Goal: Task Accomplishment & Management: Use online tool/utility

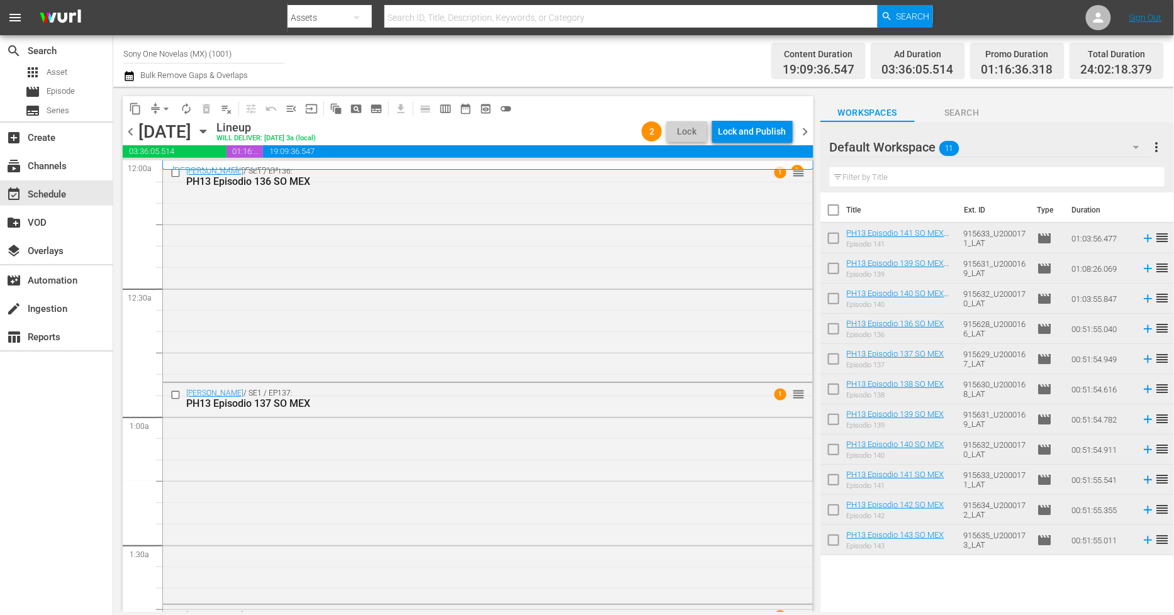
scroll to position [1048, 0]
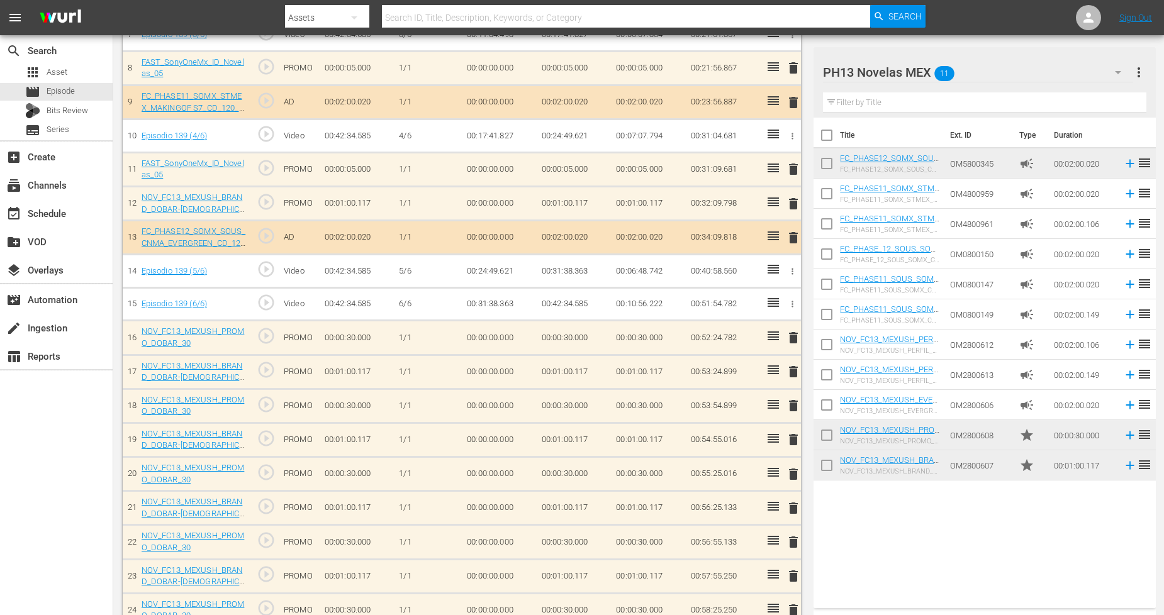
scroll to position [598, 0]
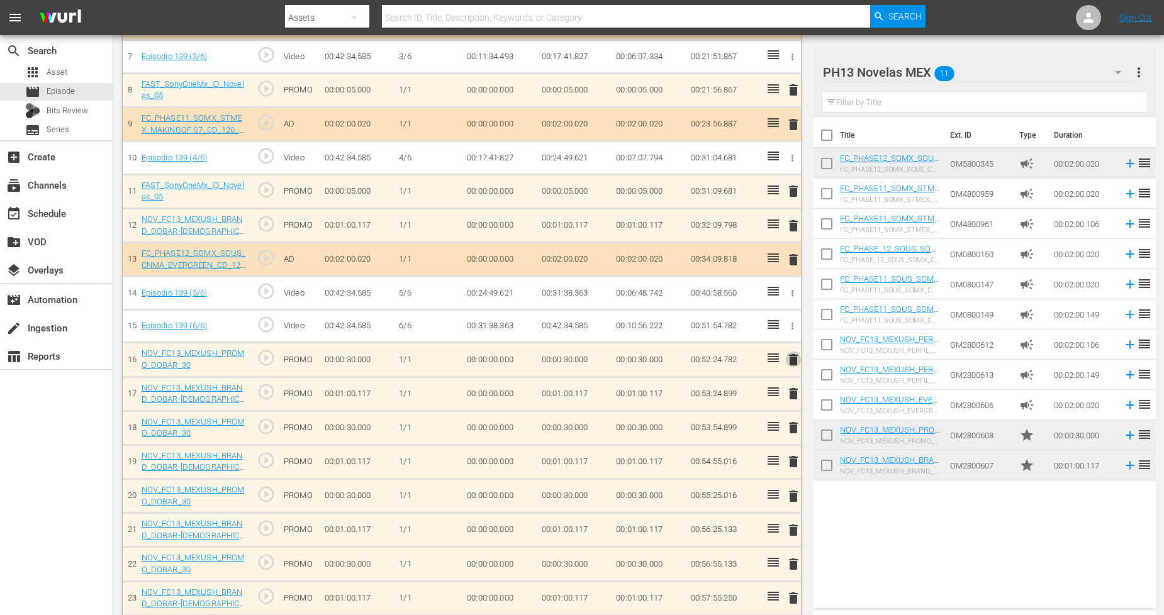
click at [792, 357] on span "delete" at bounding box center [793, 359] width 15 height 15
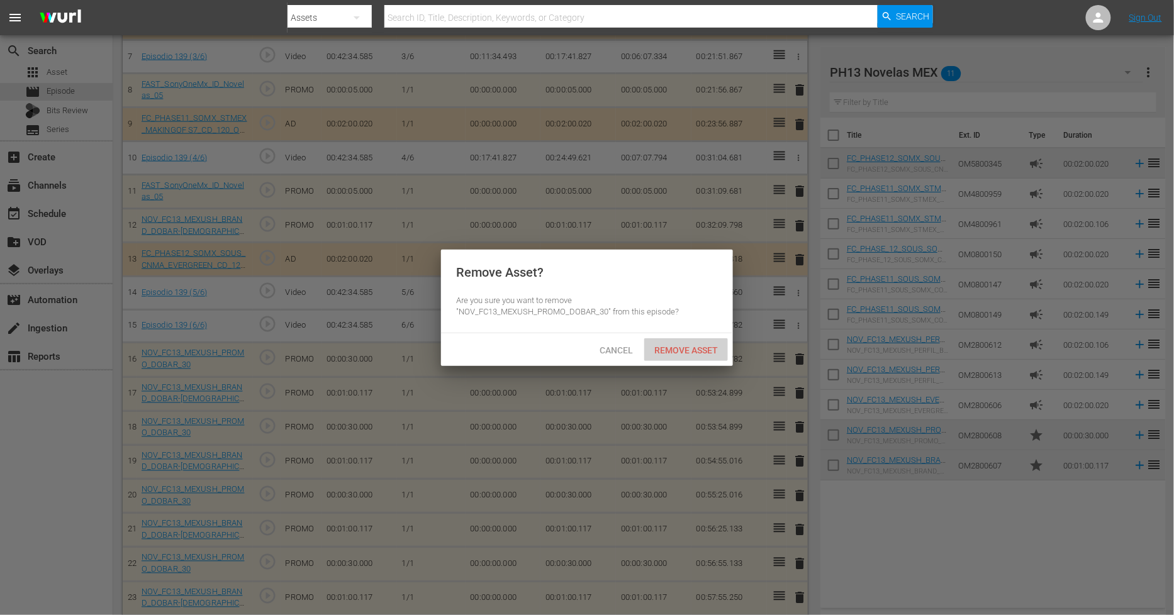
click at [702, 349] on span "Remove Asset" at bounding box center [686, 350] width 84 height 10
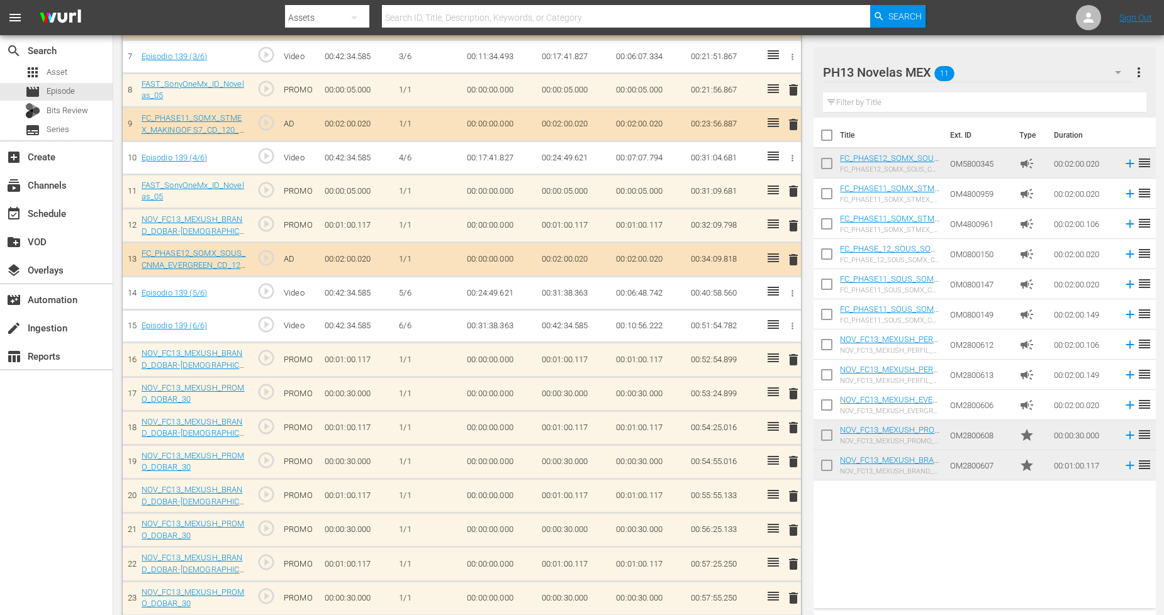
click at [997, 78] on div "PH13 Novelas MEX 11" at bounding box center [978, 72] width 310 height 35
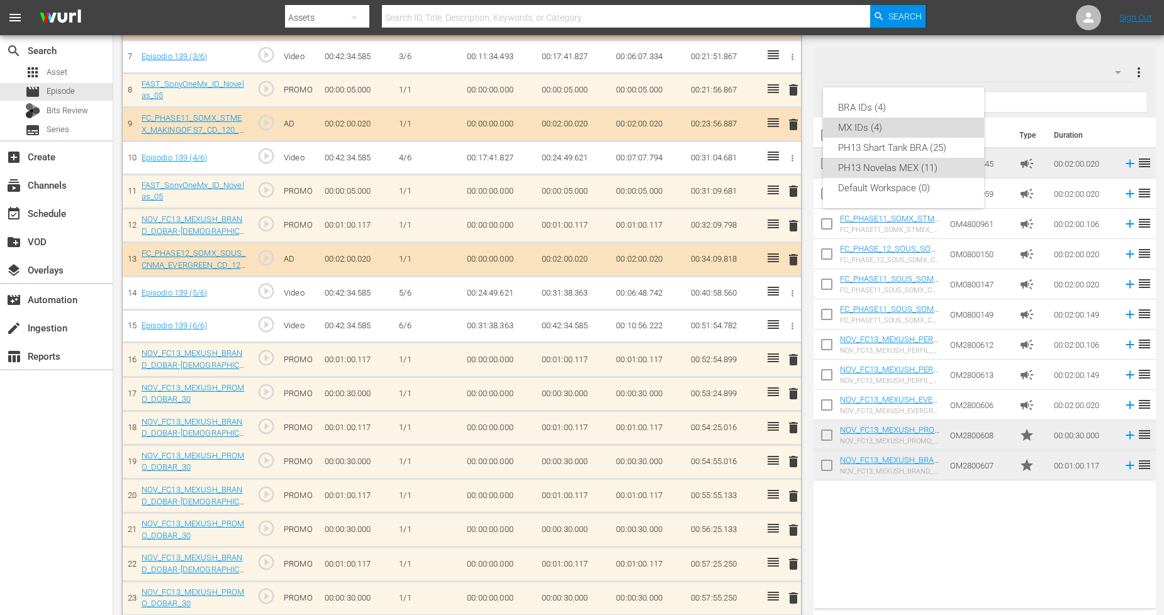
click at [904, 126] on div "MX IDs (4)" at bounding box center [903, 128] width 131 height 20
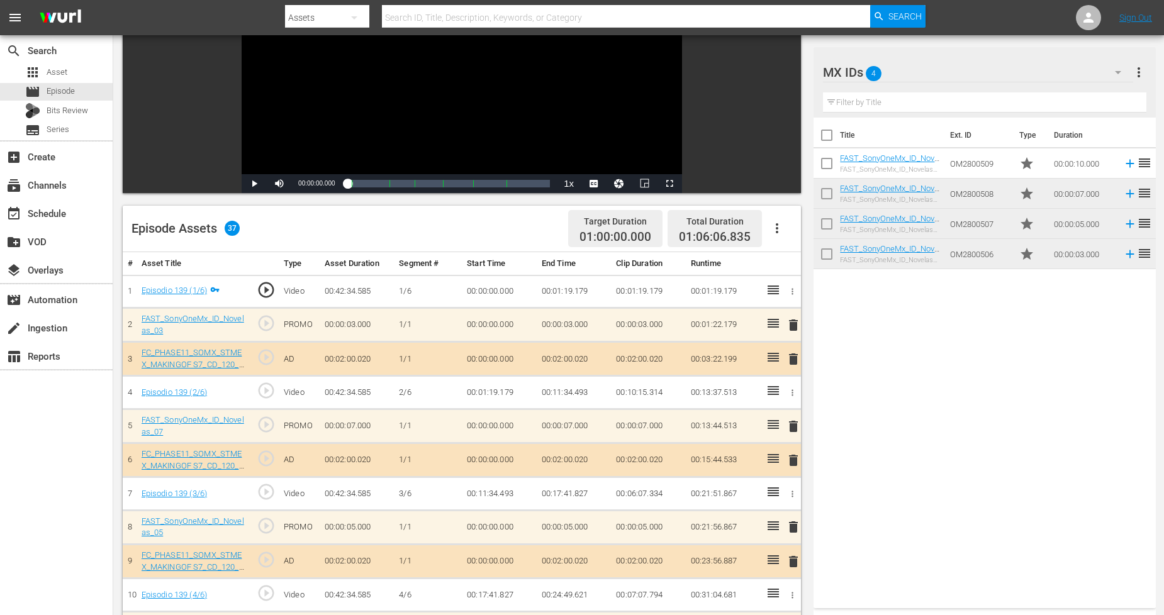
scroll to position [38, 0]
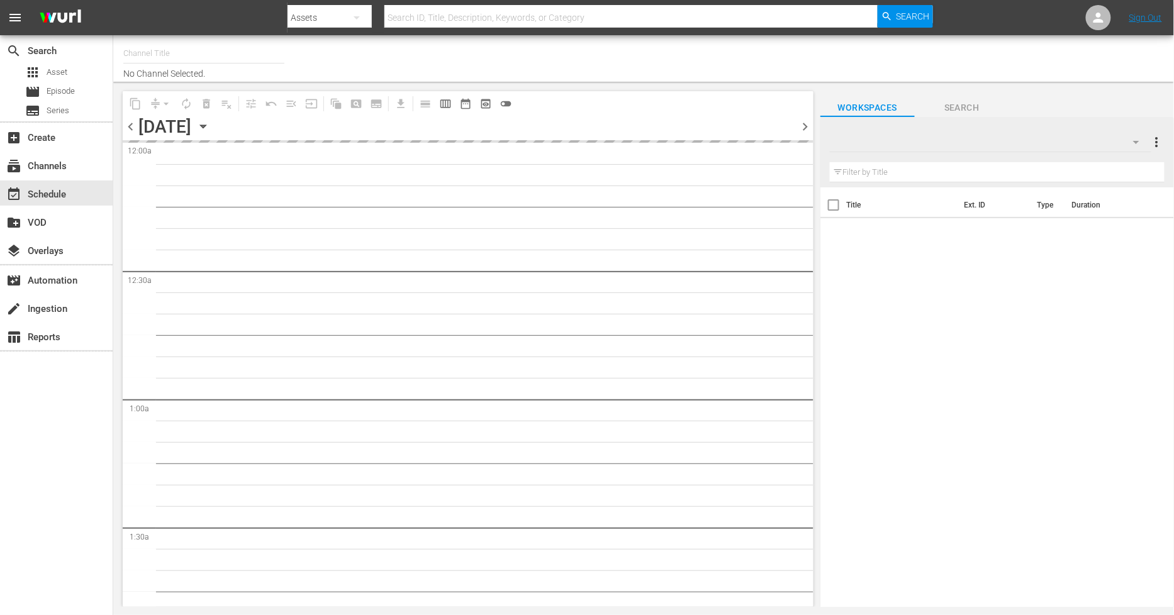
type input "Sony One Novelas (MX) (1001)"
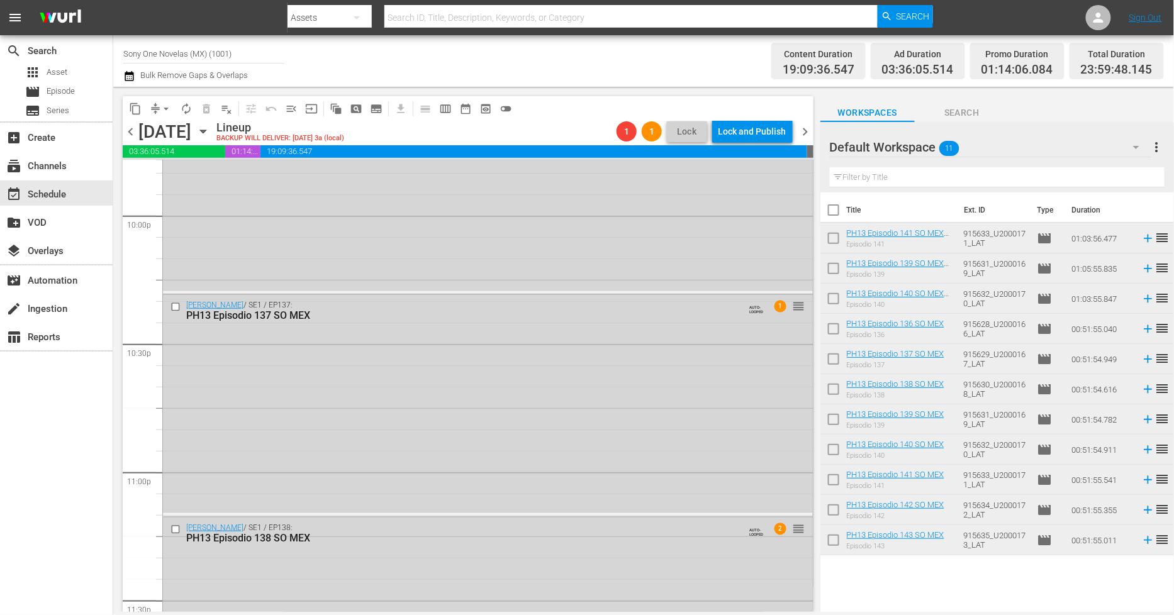
scroll to position [5719, 0]
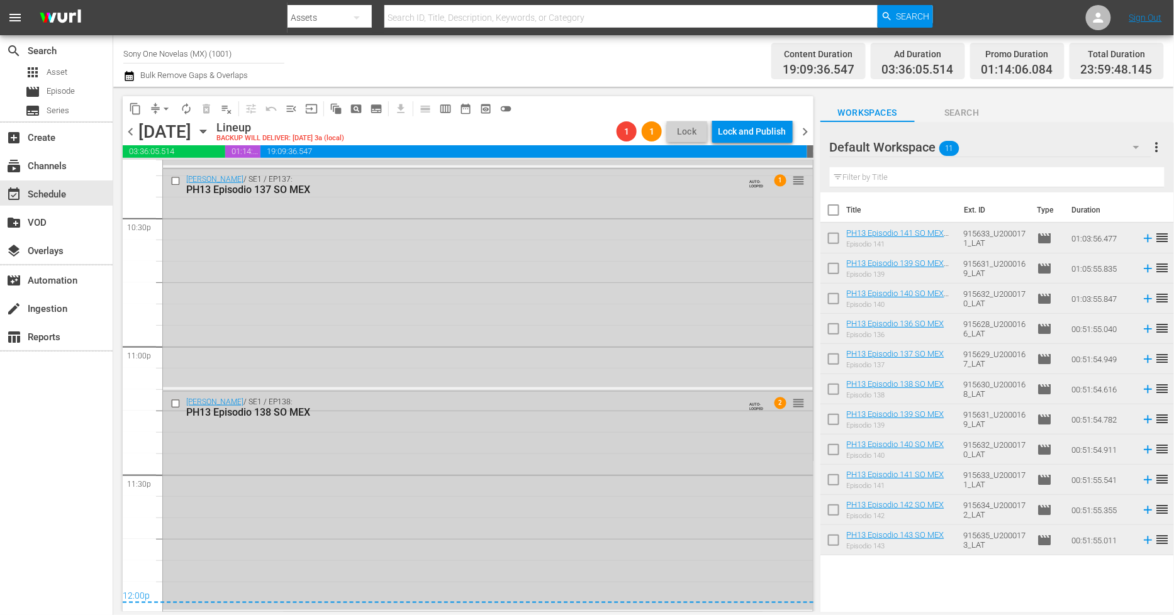
click at [259, 508] on div "Doña Bárbara / SE1 / EP138: PH13 Episodio 138 SO MEX AUTO-LOOPED 2 reorder" at bounding box center [488, 501] width 650 height 218
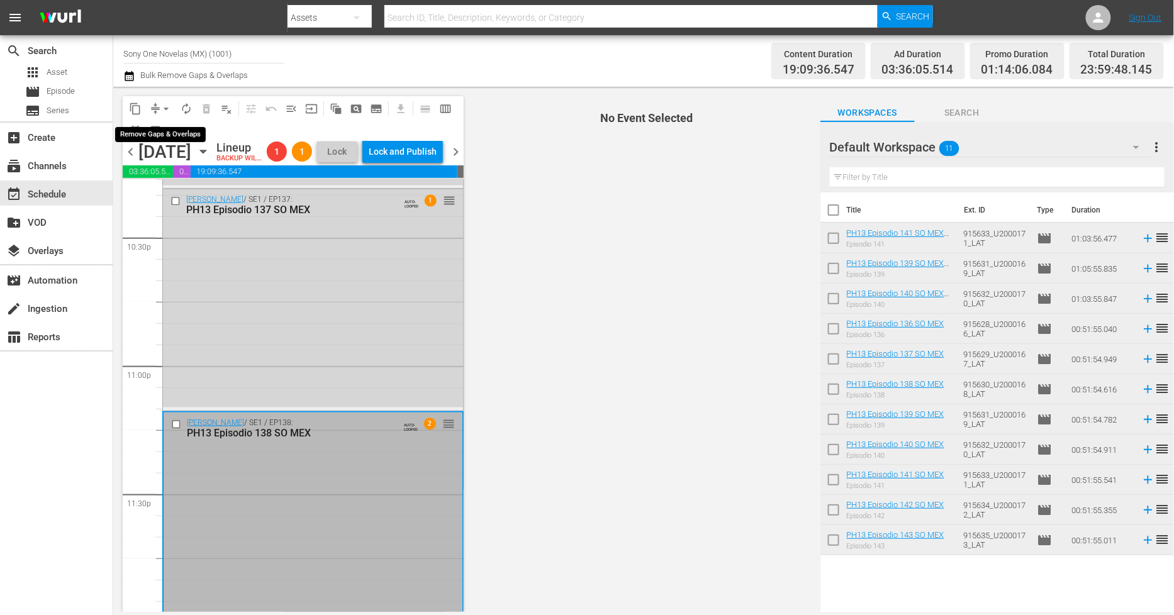
click at [162, 107] on span "arrow_drop_down" at bounding box center [166, 109] width 13 height 13
click at [182, 171] on li "Align to End of Previous Day" at bounding box center [167, 175] width 132 height 21
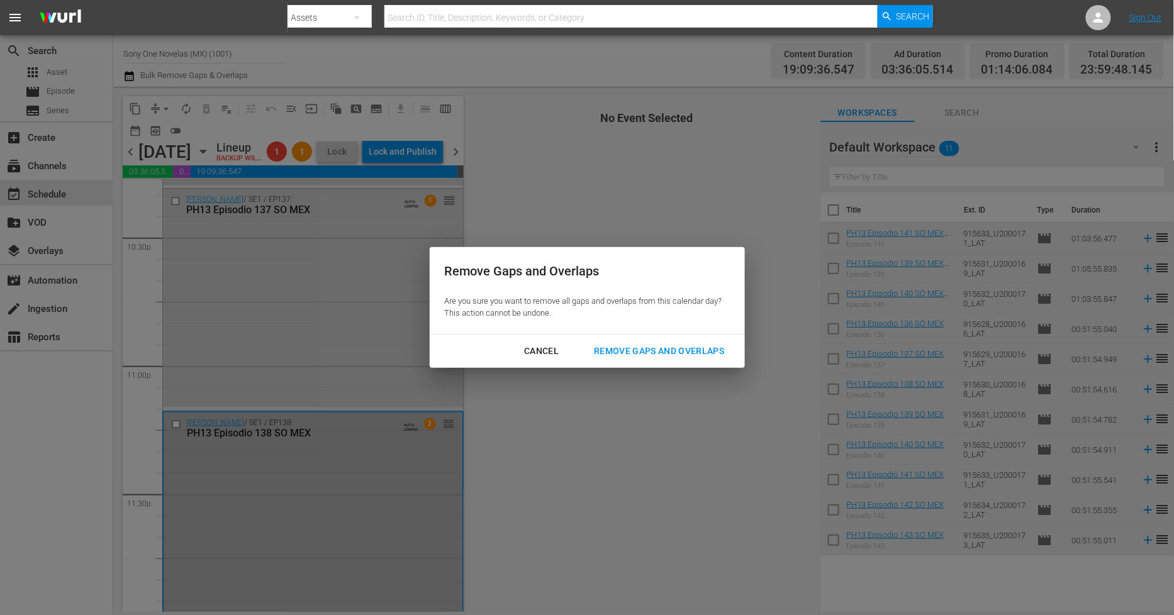
click at [706, 351] on div "Remove Gaps and Overlaps" at bounding box center [659, 352] width 150 height 16
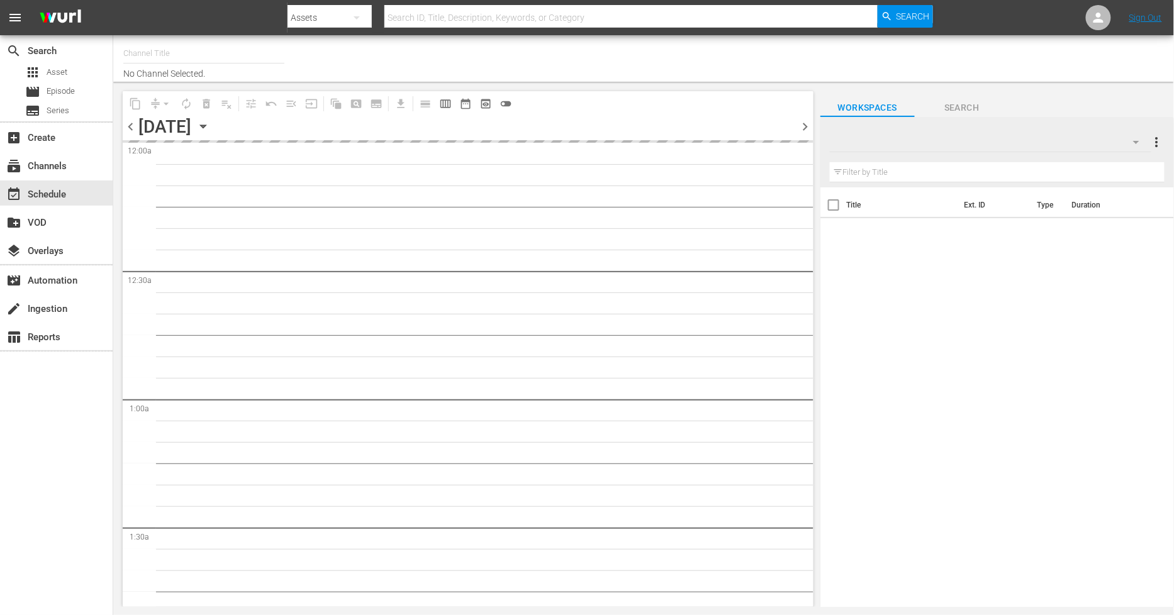
type input "Sony One Novelas (MX) (1001)"
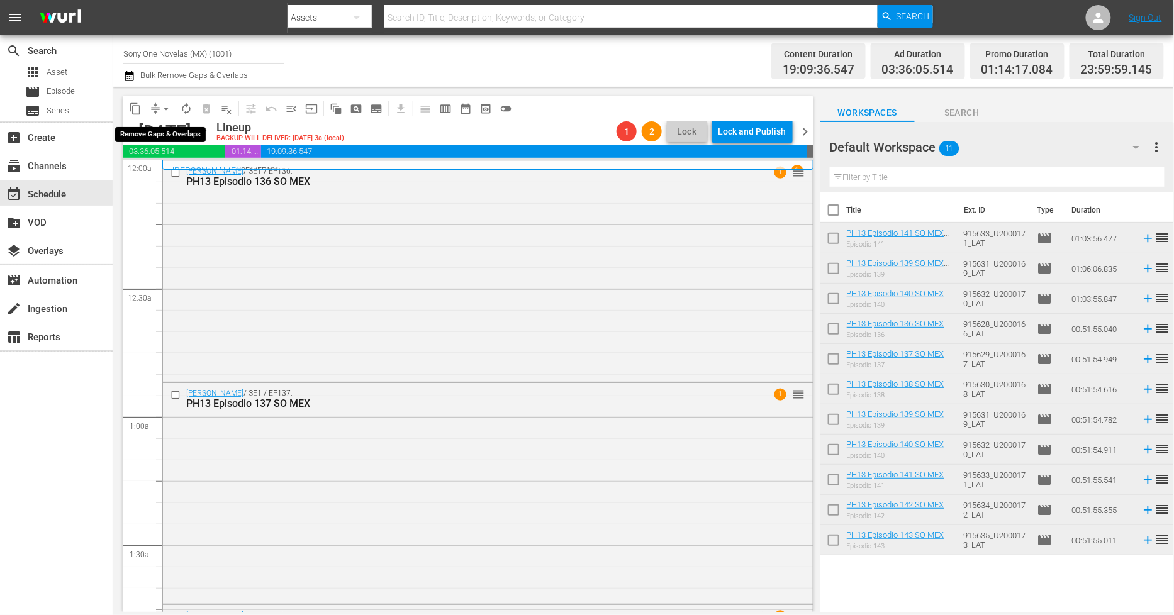
click at [169, 104] on span "arrow_drop_down" at bounding box center [166, 109] width 13 height 13
click at [177, 174] on li "Align to End of Previous Day" at bounding box center [167, 175] width 132 height 21
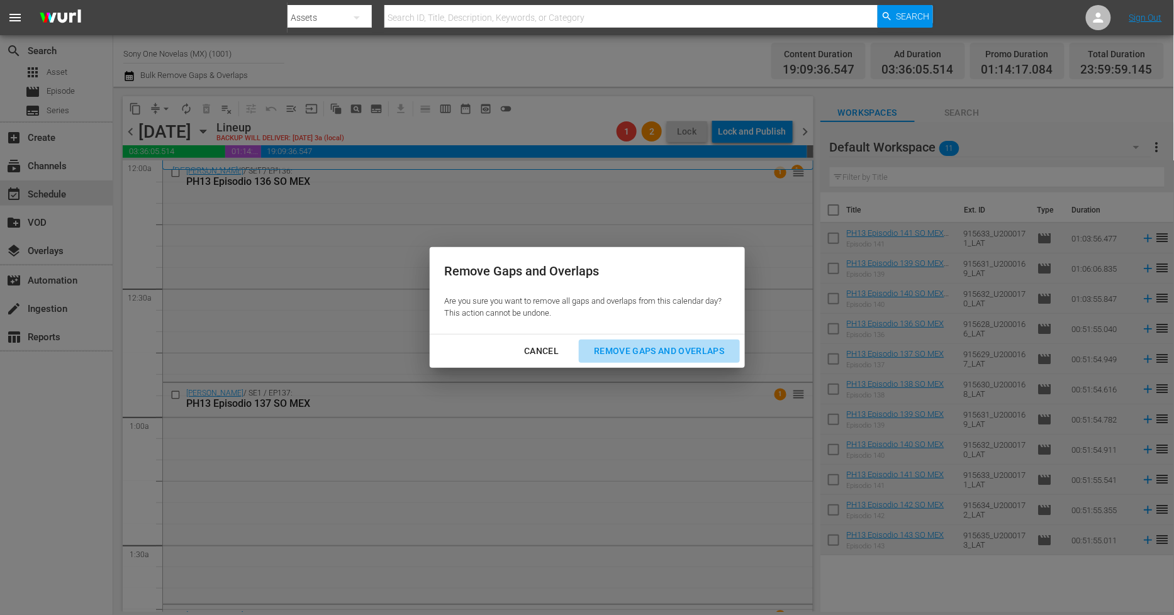
click at [646, 354] on div "Remove Gaps and Overlaps" at bounding box center [659, 352] width 150 height 16
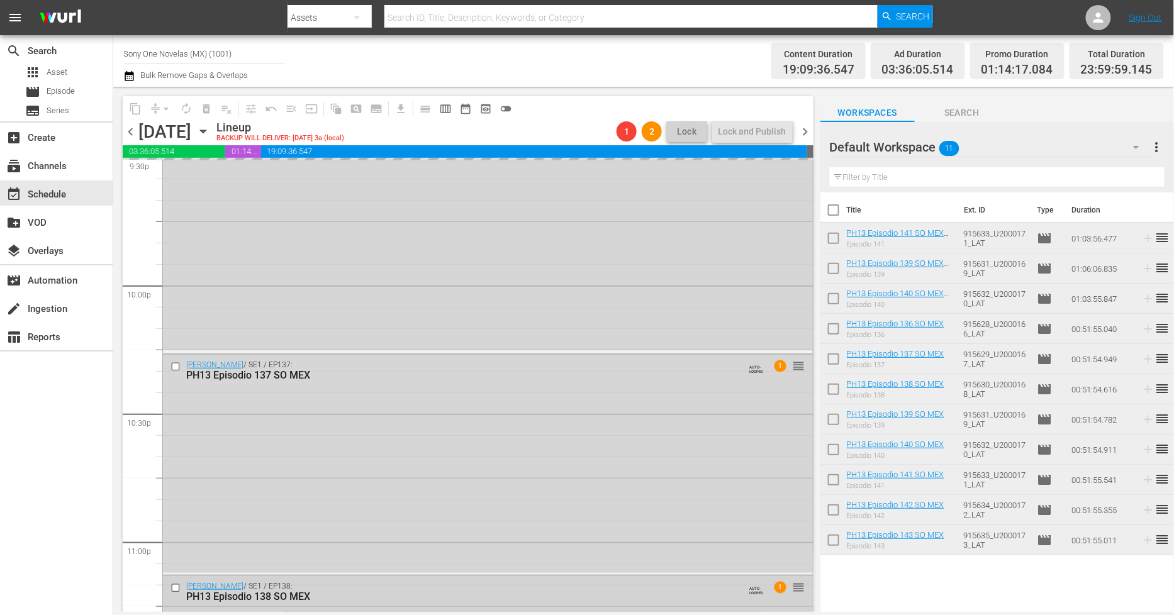
scroll to position [5710, 0]
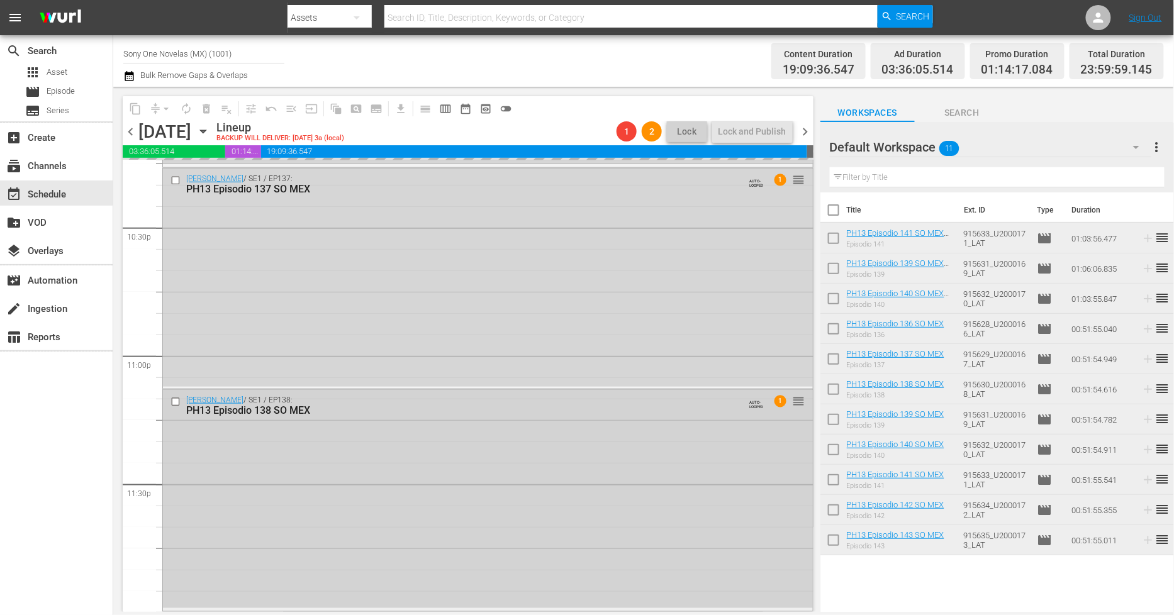
click at [445, 551] on div "Doña Bárbara / SE1 / EP138: PH13 Episodio 138 SO MEX AUTO-LOOPED 1 reorder" at bounding box center [488, 499] width 650 height 218
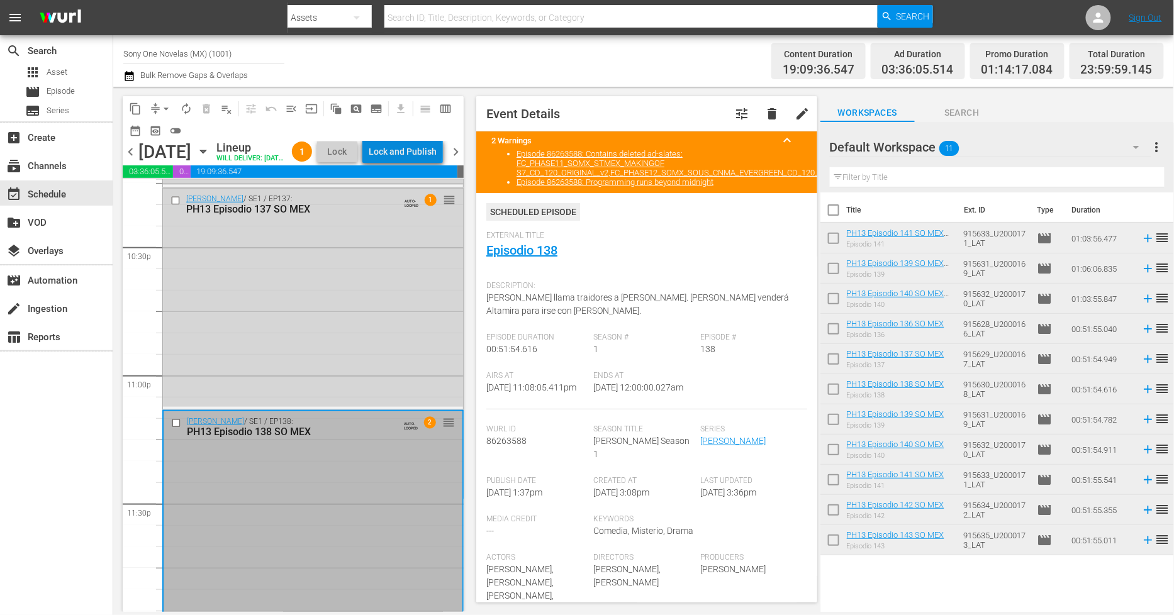
click at [433, 153] on div "Lock and Publish" at bounding box center [403, 151] width 68 height 23
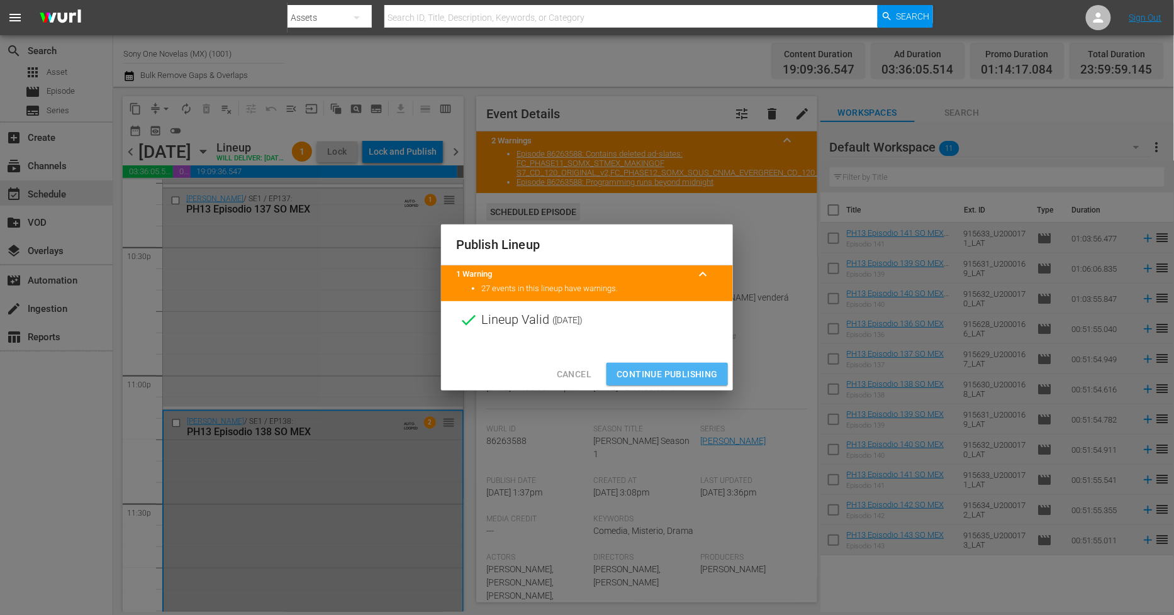
click at [665, 368] on span "Continue Publishing" at bounding box center [667, 375] width 101 height 16
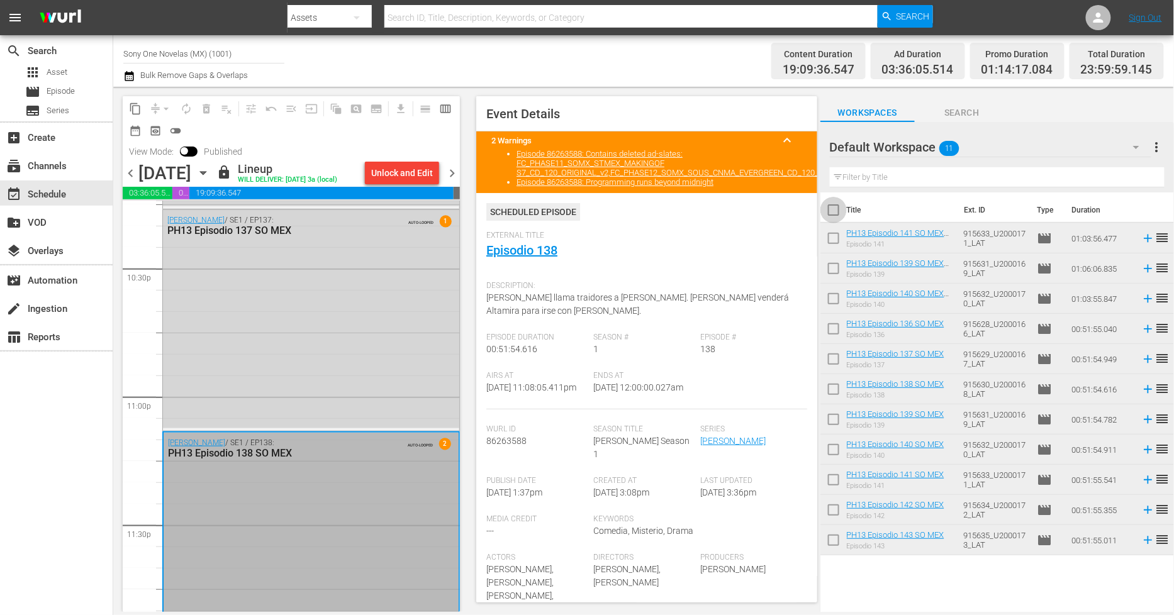
click at [837, 209] on input "checkbox" at bounding box center [834, 212] width 26 height 26
checkbox input "true"
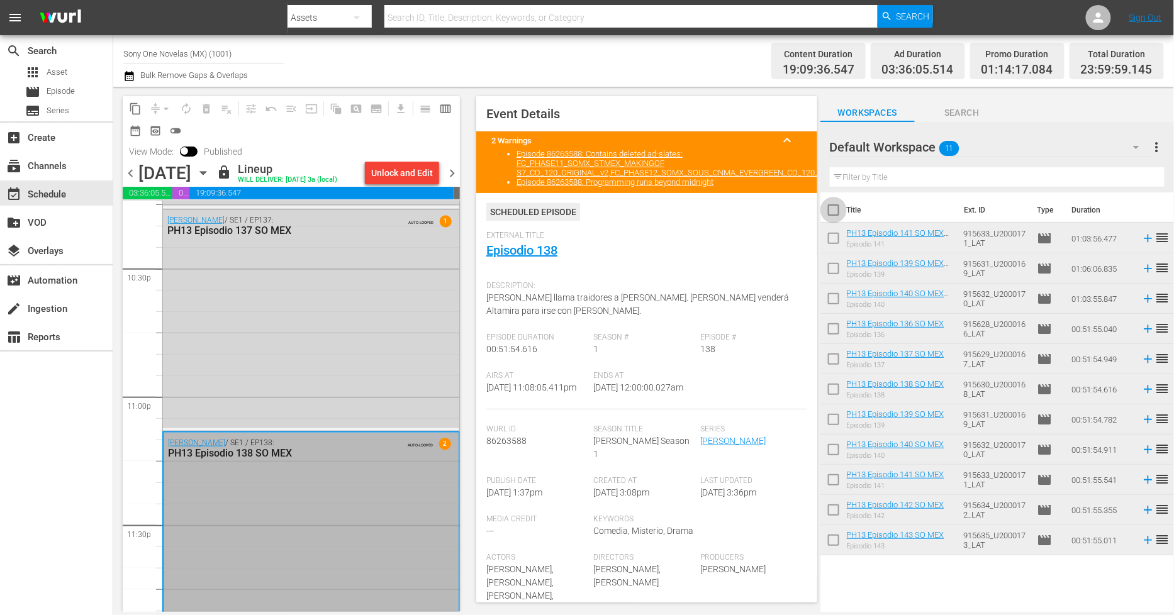
checkbox input "true"
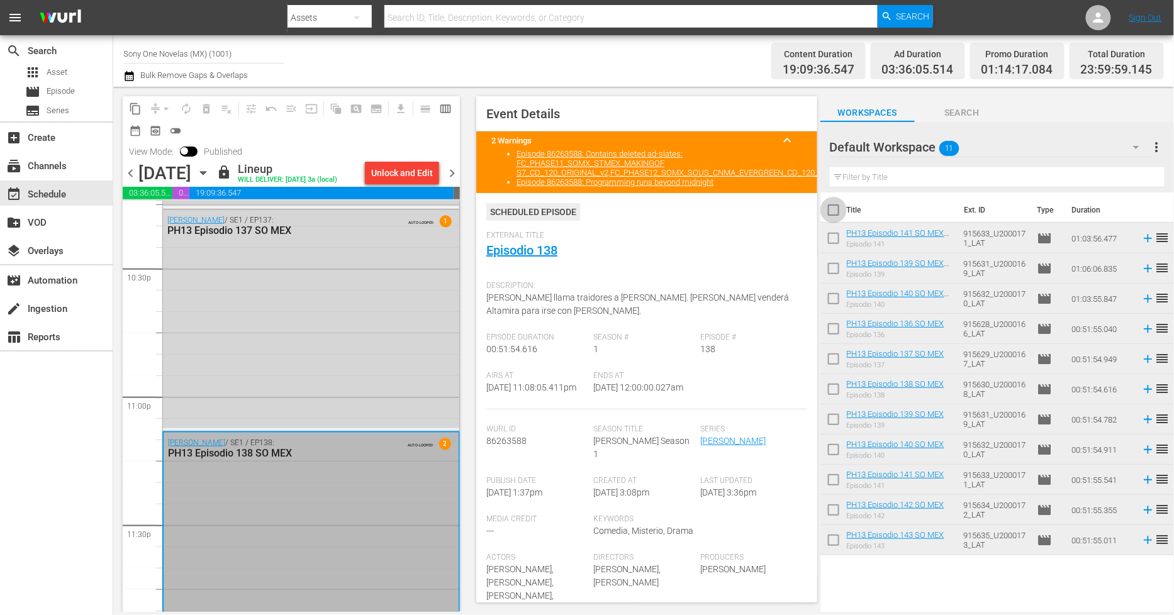
checkbox input "true"
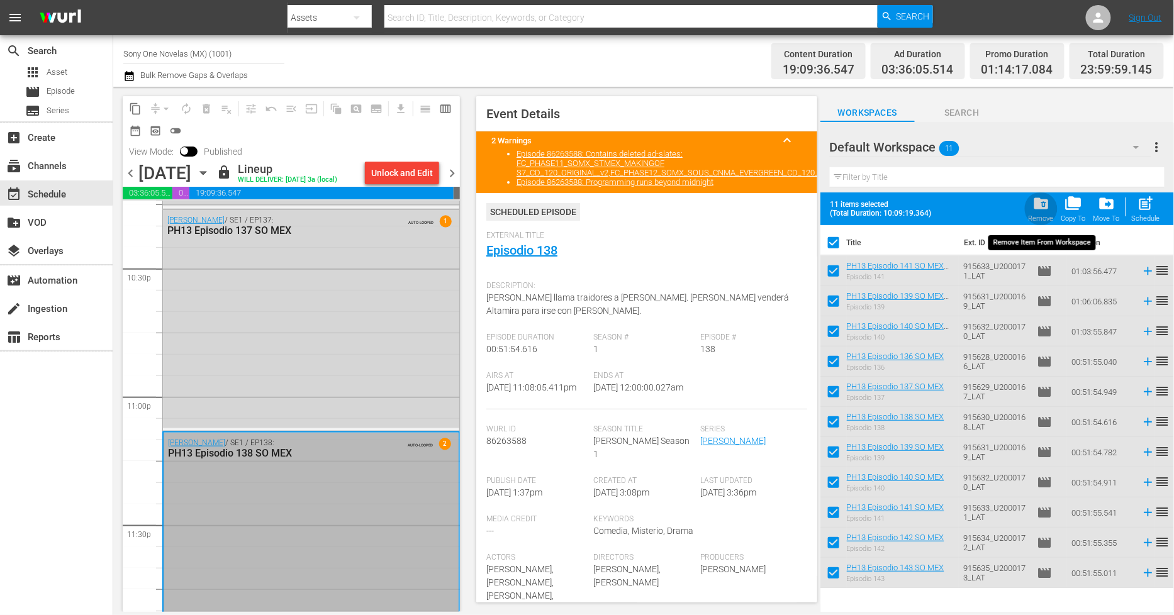
click at [1046, 208] on span "folder_delete" at bounding box center [1041, 203] width 17 height 17
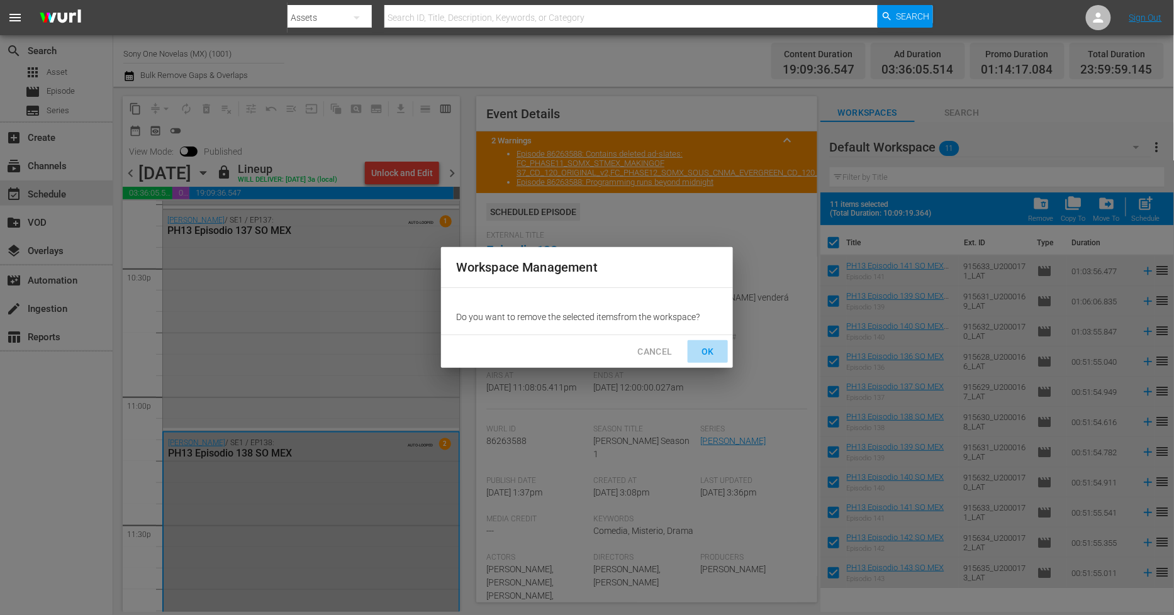
click at [707, 360] on button "OK" at bounding box center [708, 351] width 40 height 23
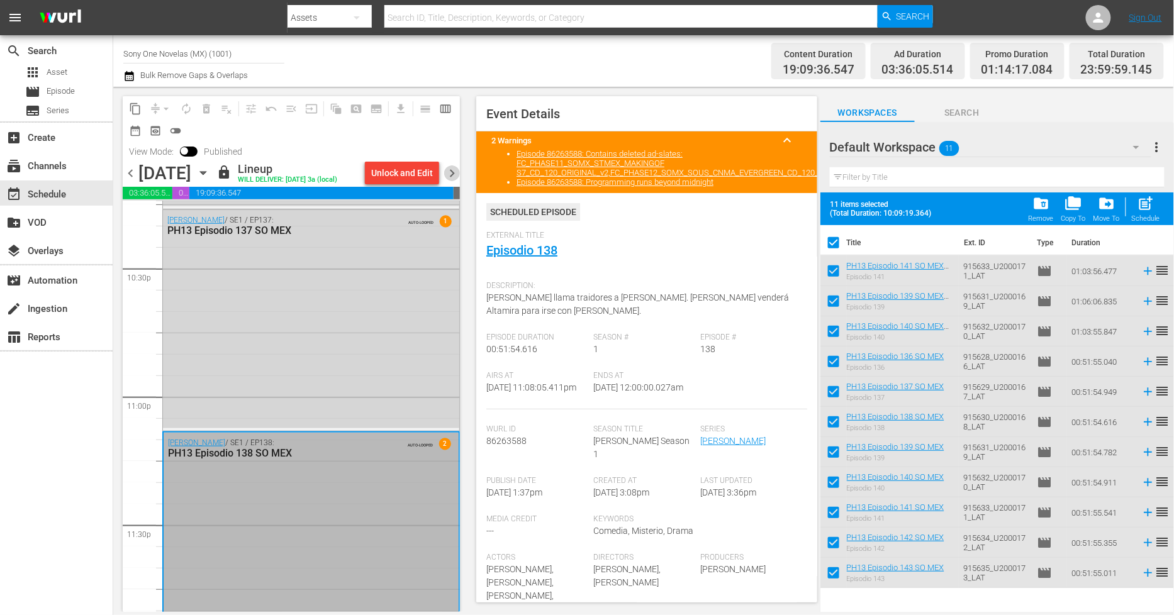
click at [456, 171] on span "chevron_right" at bounding box center [452, 174] width 16 height 16
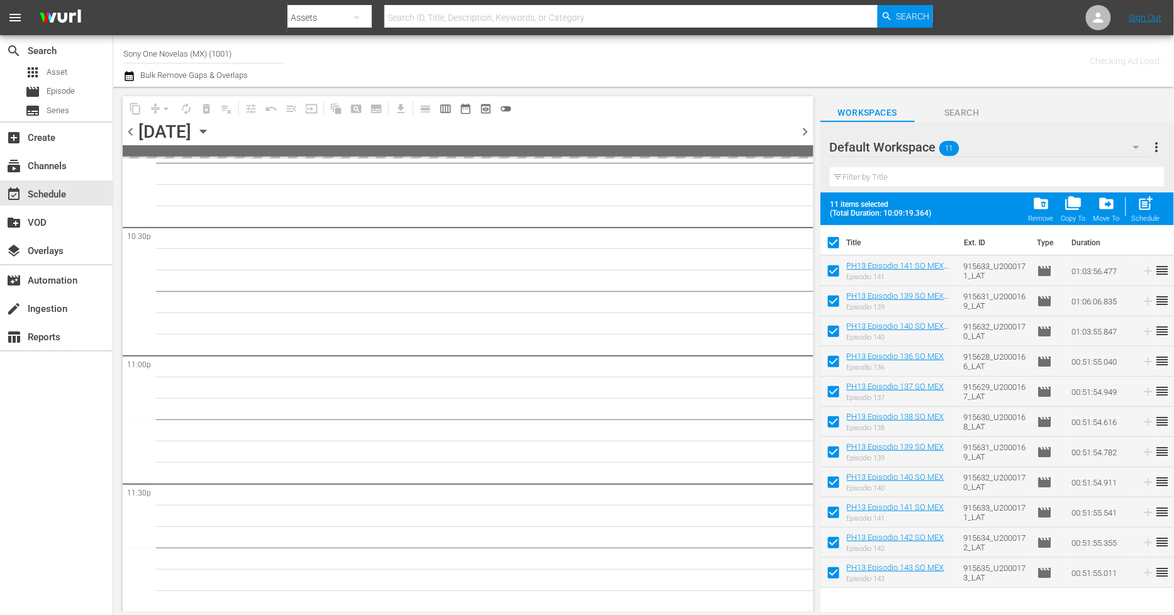
scroll to position [5708, 0]
checkbox input "false"
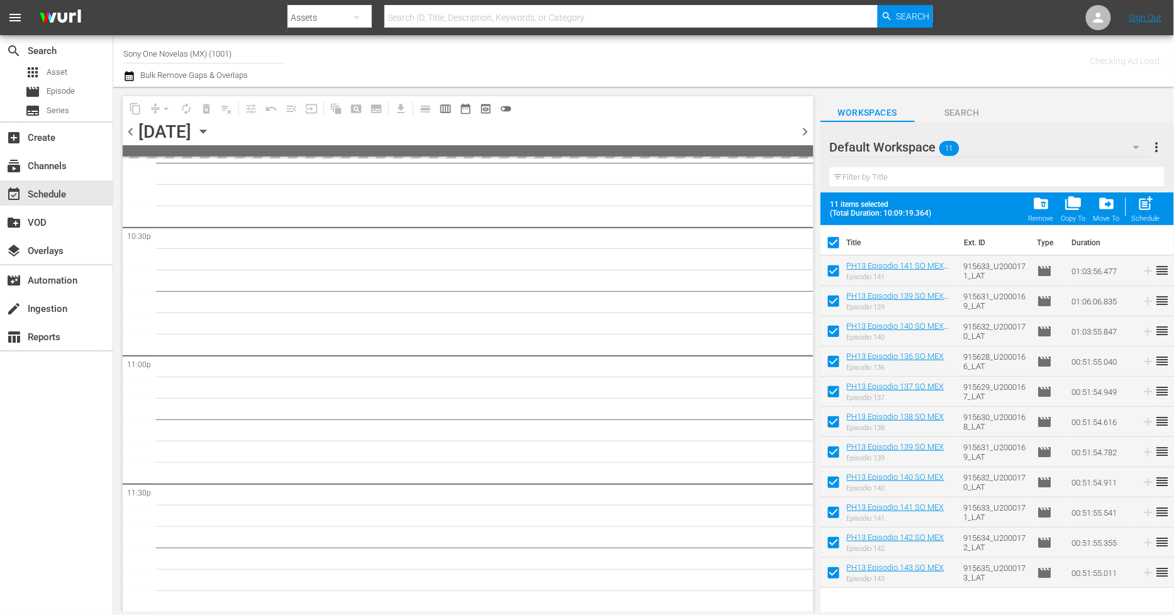
checkbox input "false"
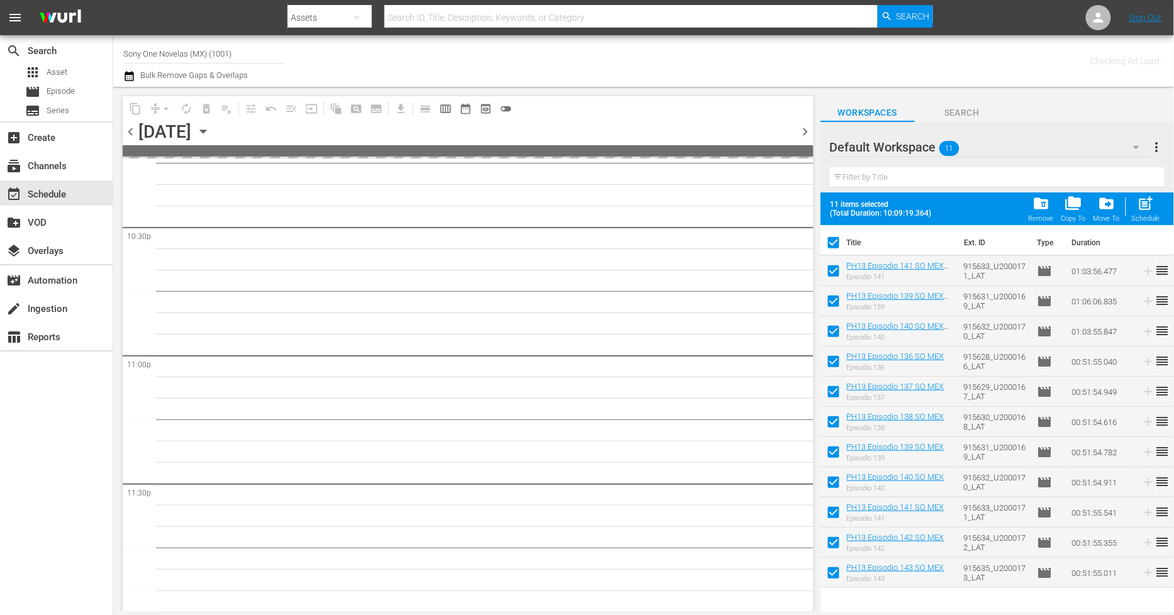
checkbox input "false"
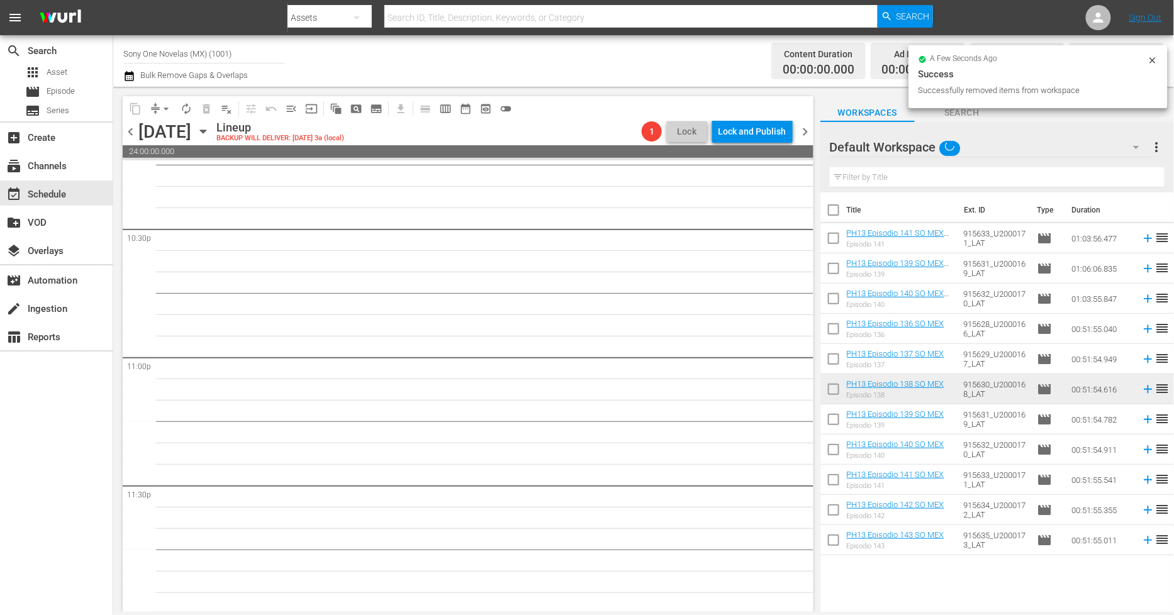
scroll to position [5710, 0]
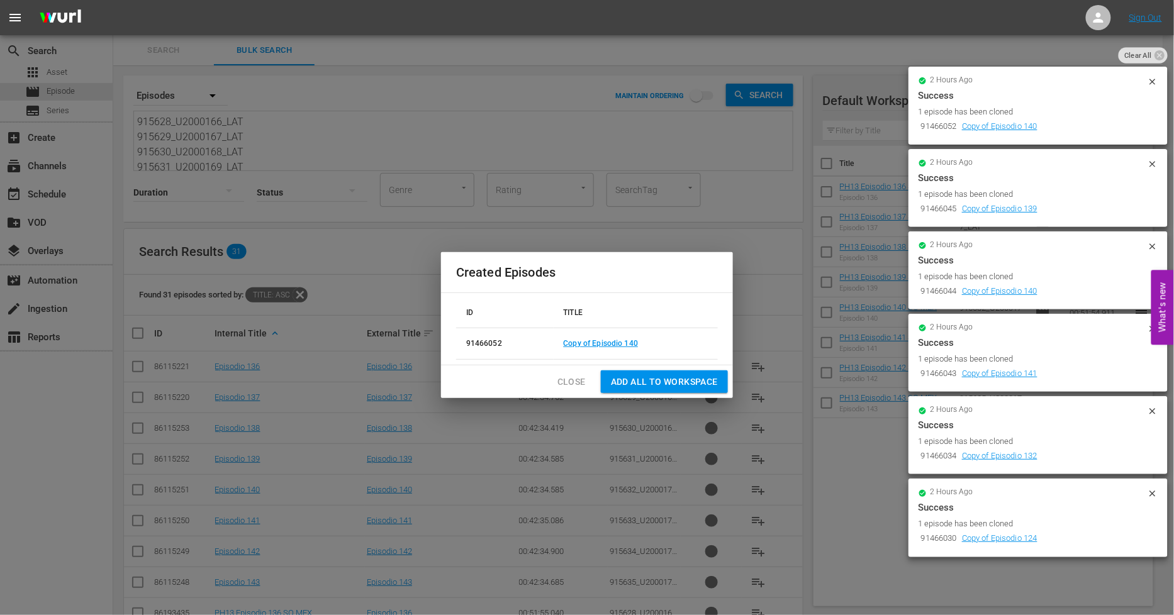
drag, startPoint x: 571, startPoint y: 379, endPoint x: 557, endPoint y: 368, distance: 17.5
click at [570, 379] on span "Close" at bounding box center [572, 382] width 28 height 16
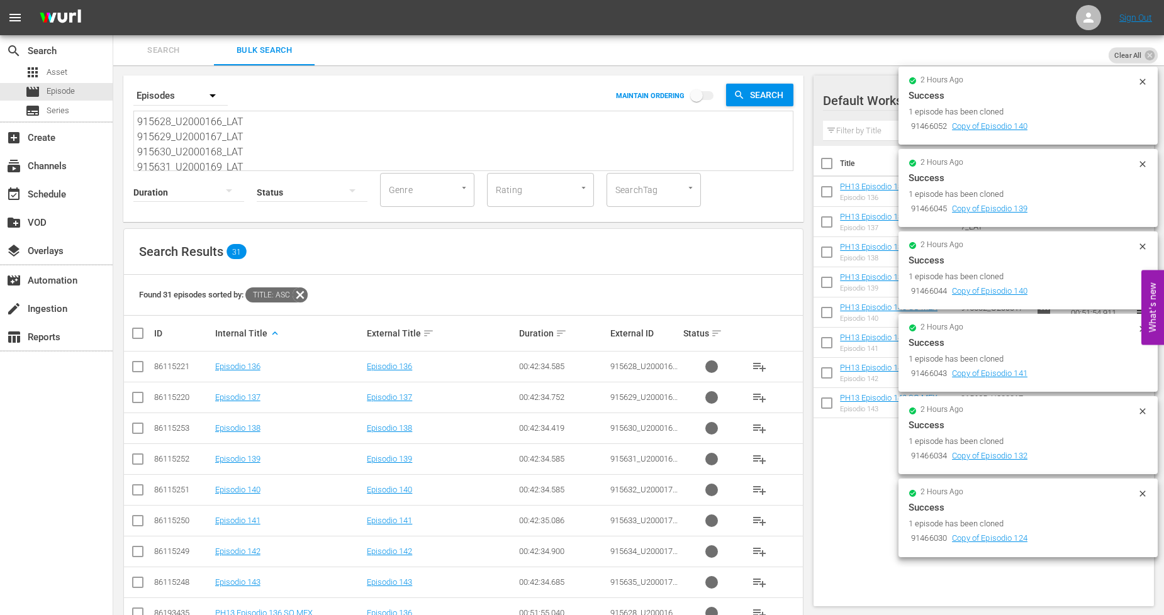
drag, startPoint x: 252, startPoint y: 164, endPoint x: -168, endPoint y: -84, distance: 487.8
click at [0, 0] on html "menu Sign Out search Search apps Asset movie Episode subtitles Series add_box C…" at bounding box center [582, 307] width 1164 height 615
paste textarea "36_U2000174_LAT 915637_U2000175_LAT 915638_U2000176_LAT 915639_U2000177_LAT 915…"
type textarea "915636_U2000174_LAT 915637_U2000175_LAT 915638_U2000176_LAT 915639_U2000177_LAT…"
